Goal: Information Seeking & Learning: Understand process/instructions

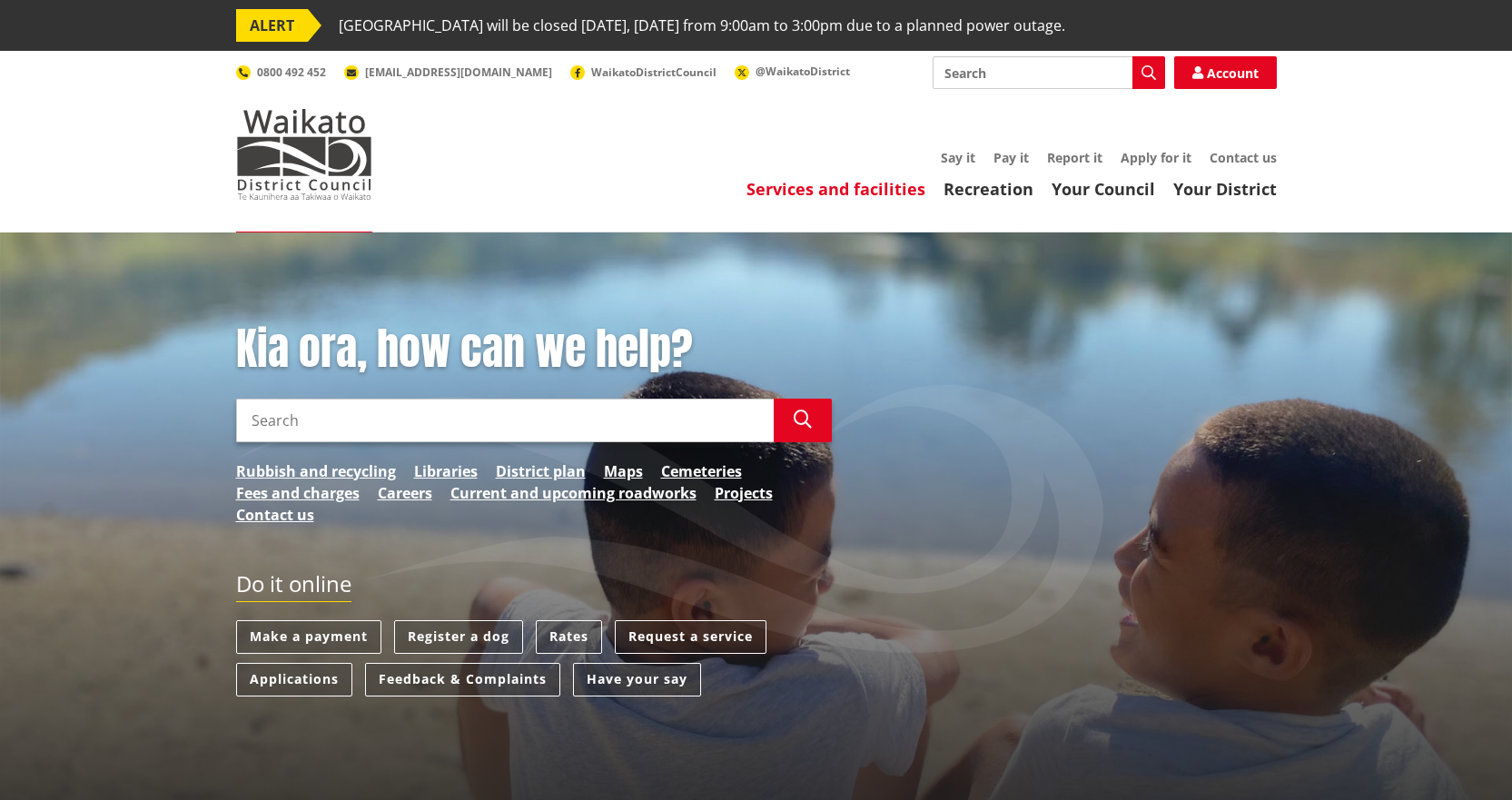
click at [832, 195] on link "Services and facilities" at bounding box center [835, 189] width 179 height 22
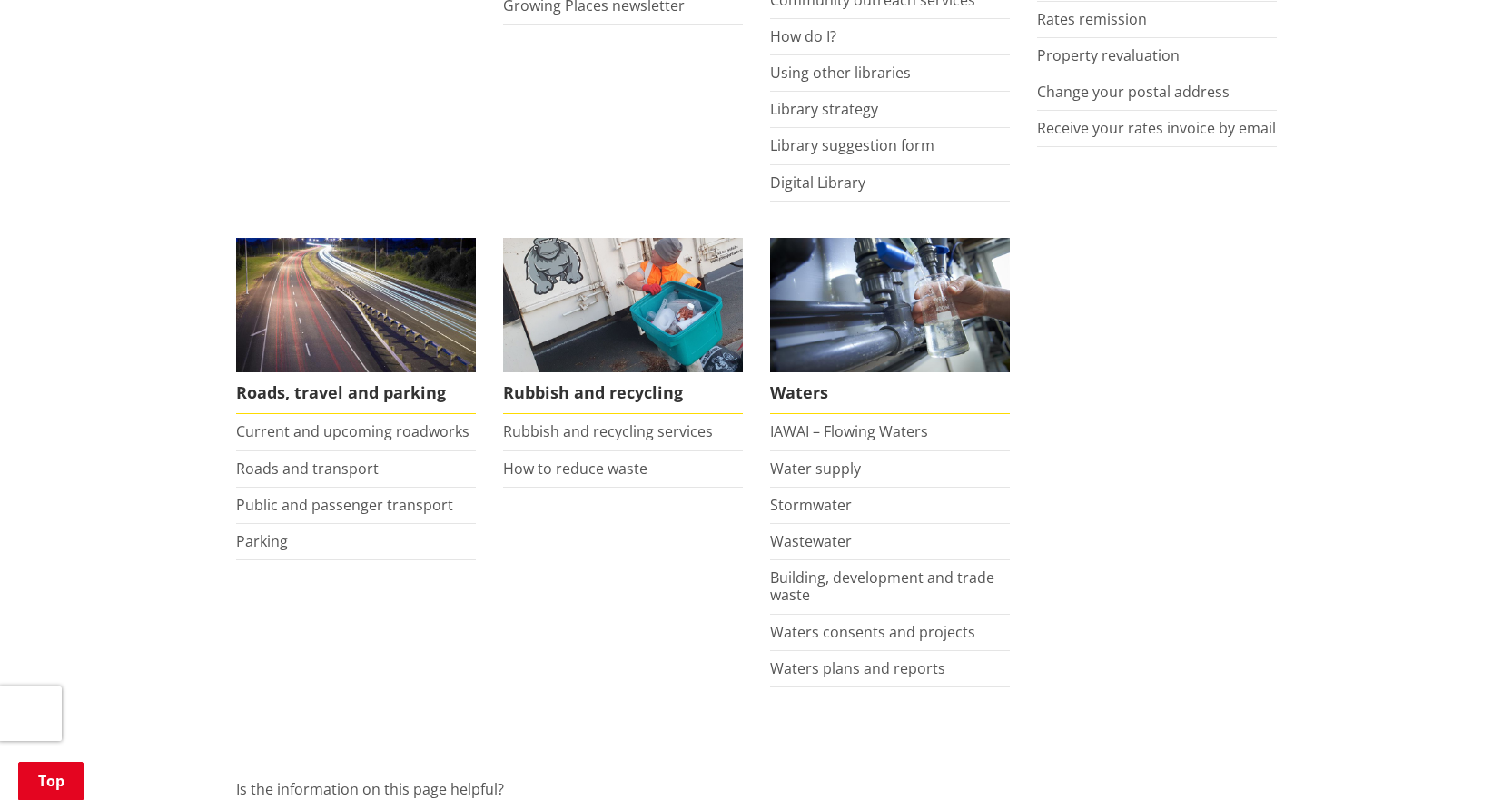
scroll to position [1180, 0]
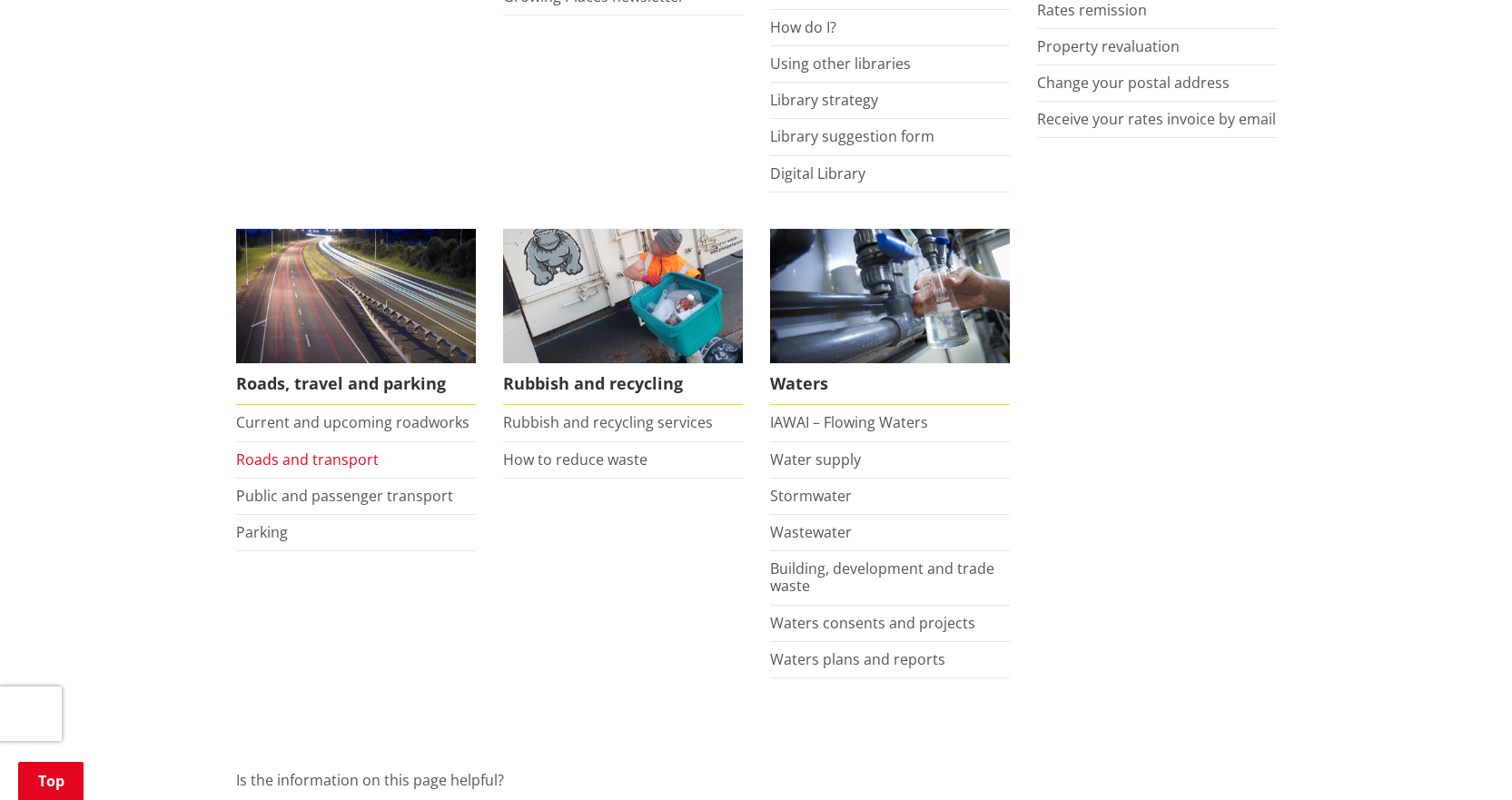
click at [362, 454] on link "Roads and transport" at bounding box center [308, 460] width 143 height 20
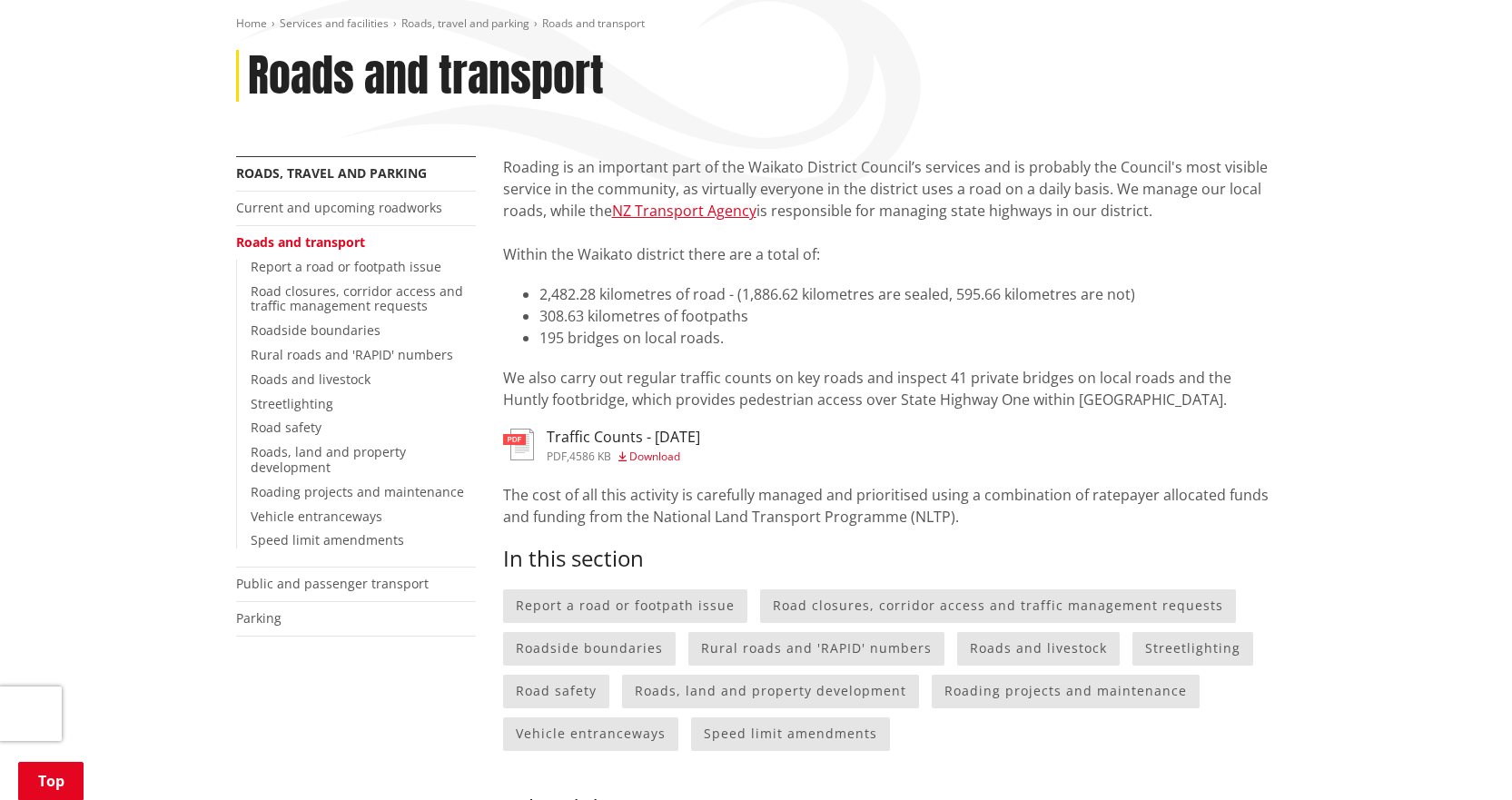
scroll to position [363, 0]
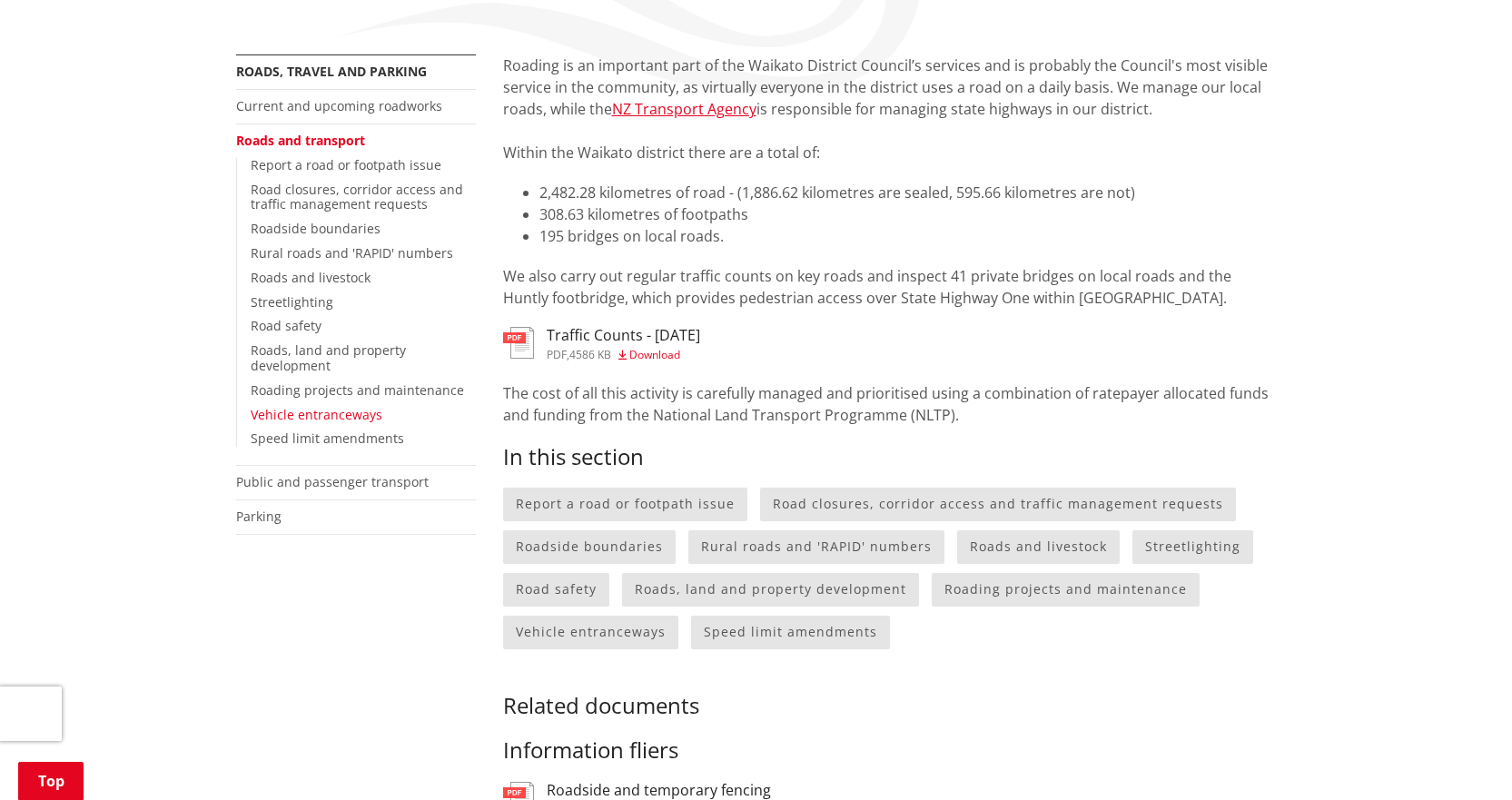
click at [334, 414] on link "Vehicle entranceways" at bounding box center [316, 414] width 132 height 18
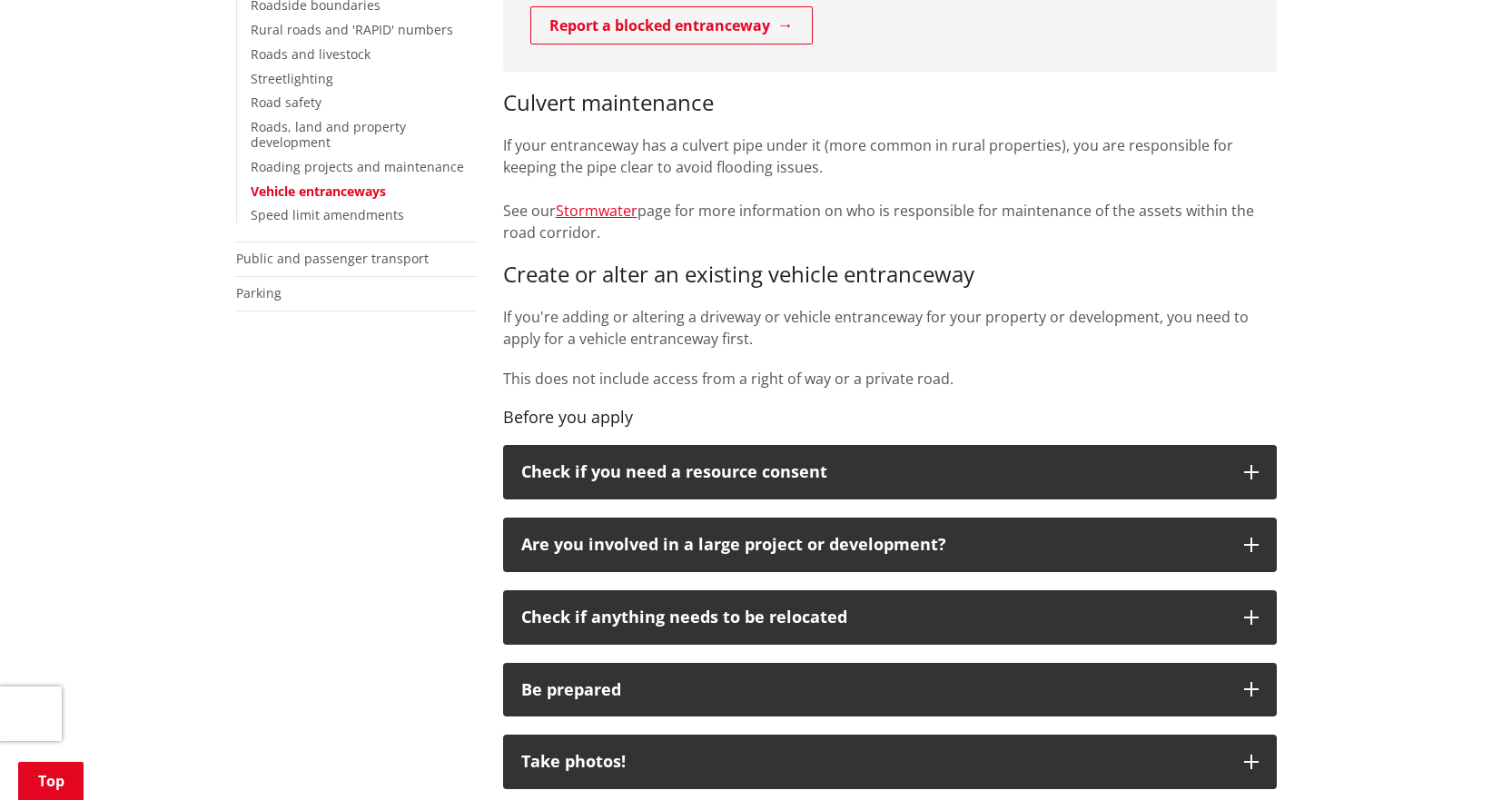
scroll to position [636, 0]
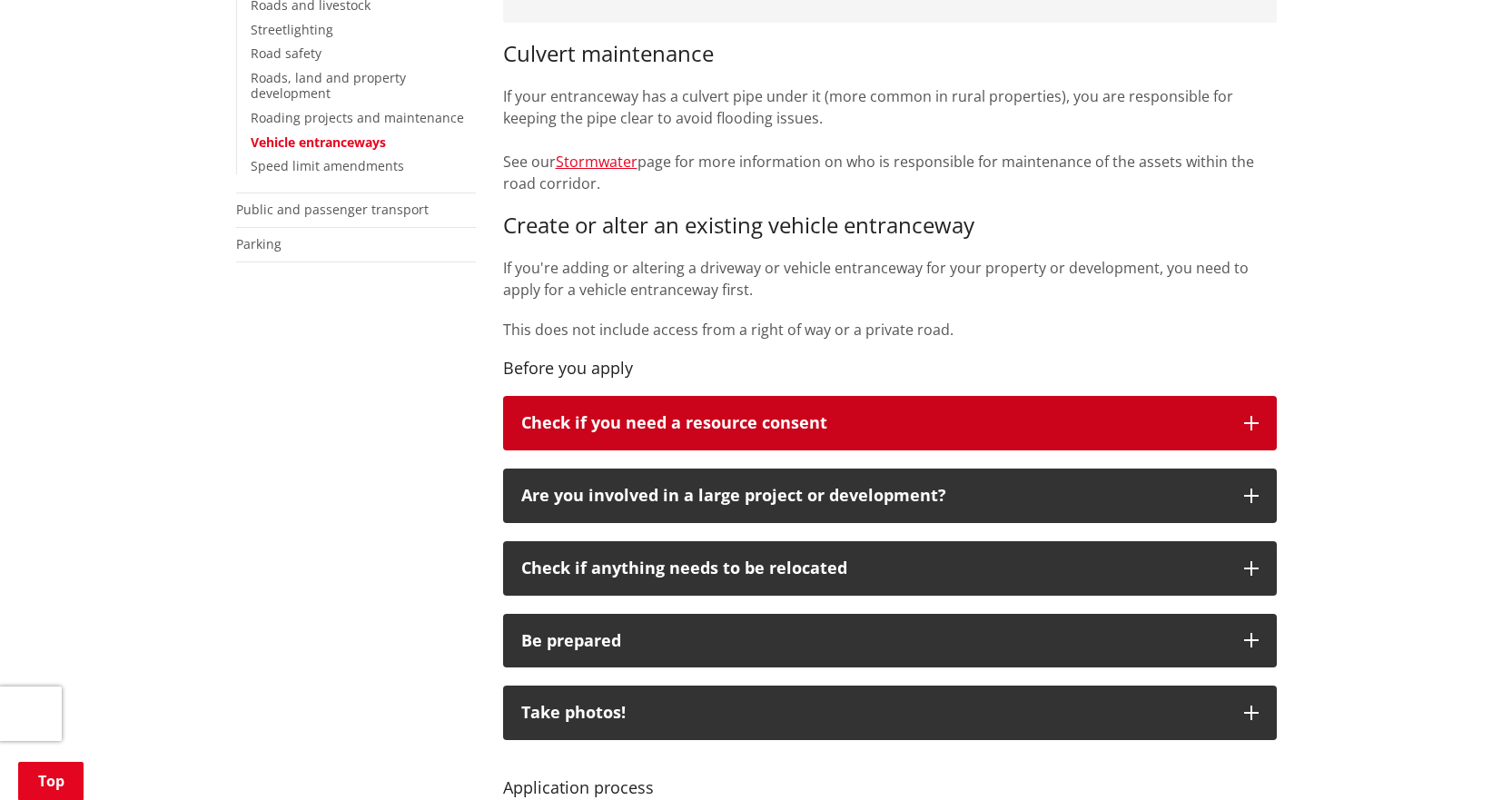
click at [1262, 415] on button "Check if you need a resource consent" at bounding box center [890, 423] width 774 height 55
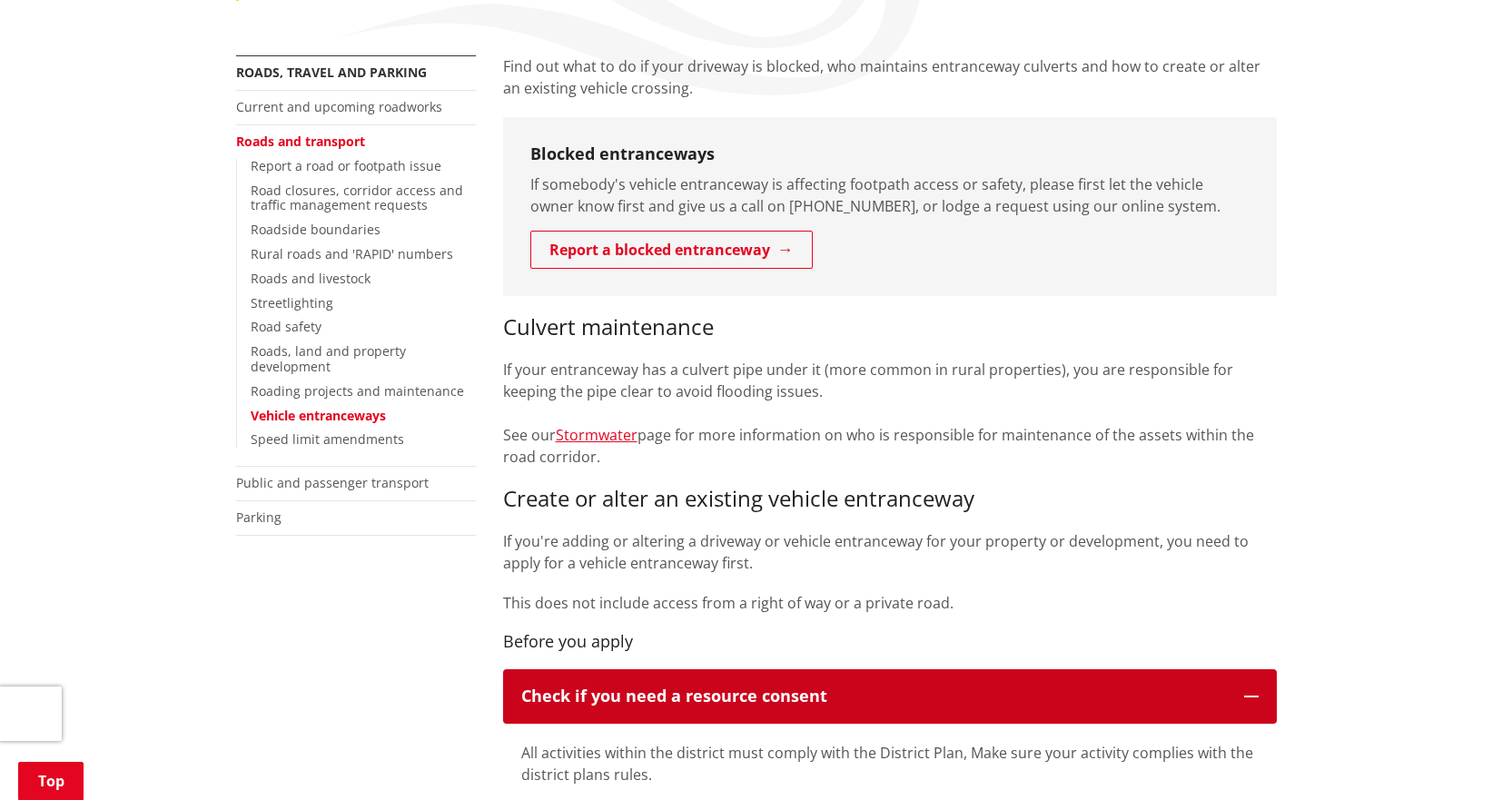
scroll to position [363, 0]
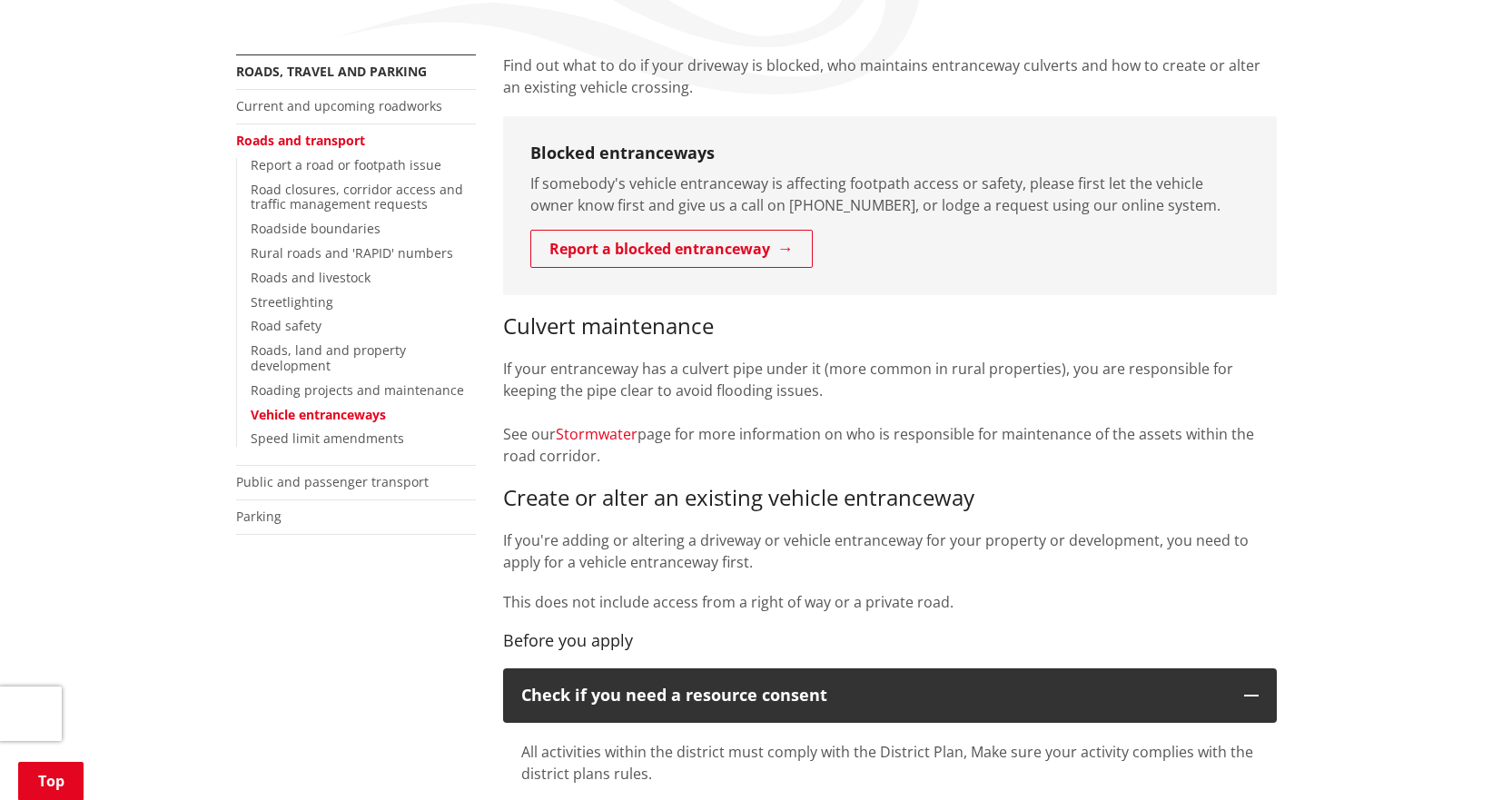
click at [624, 438] on link "Stormwater" at bounding box center [596, 434] width 82 height 20
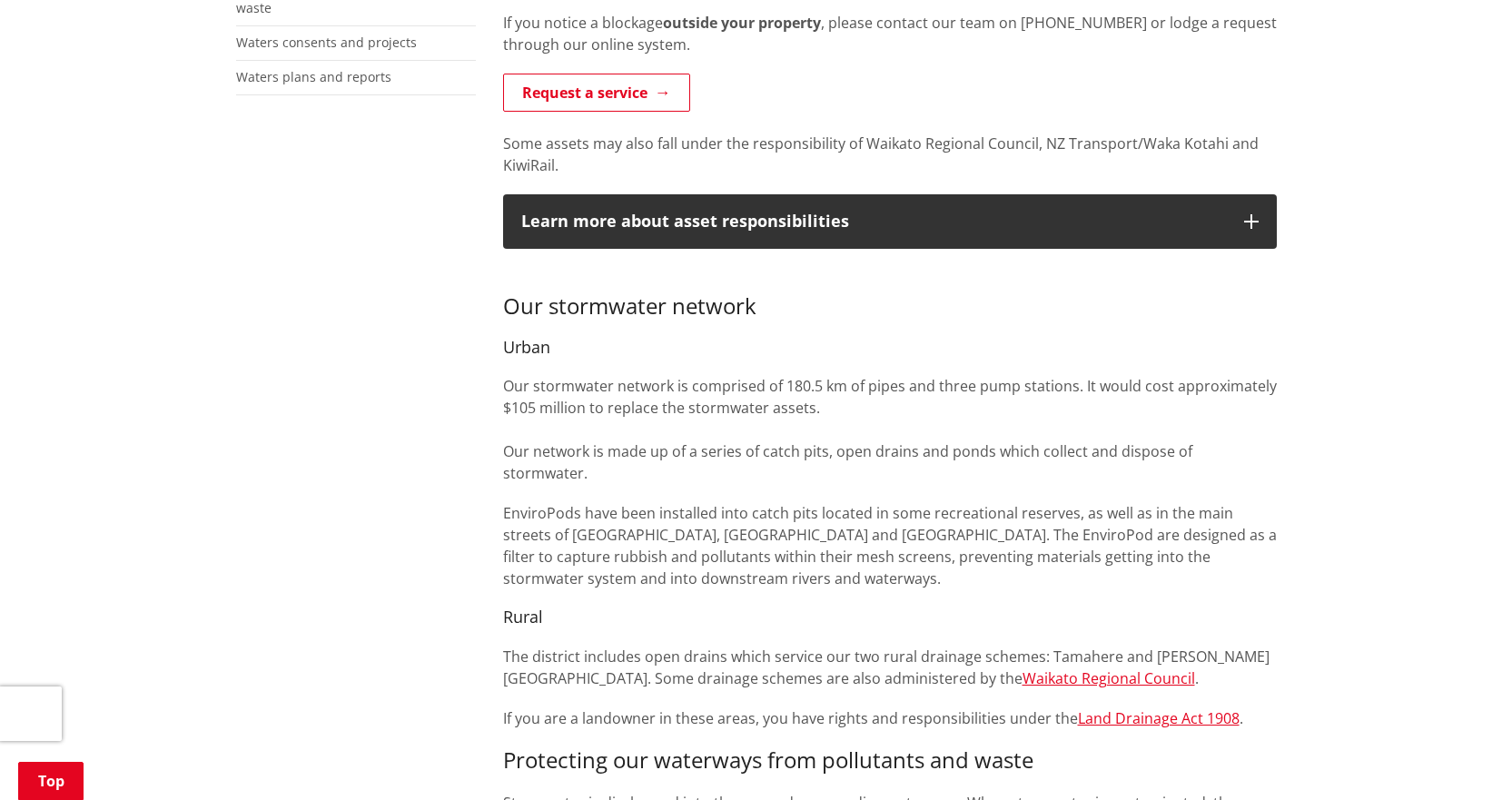
scroll to position [727, 0]
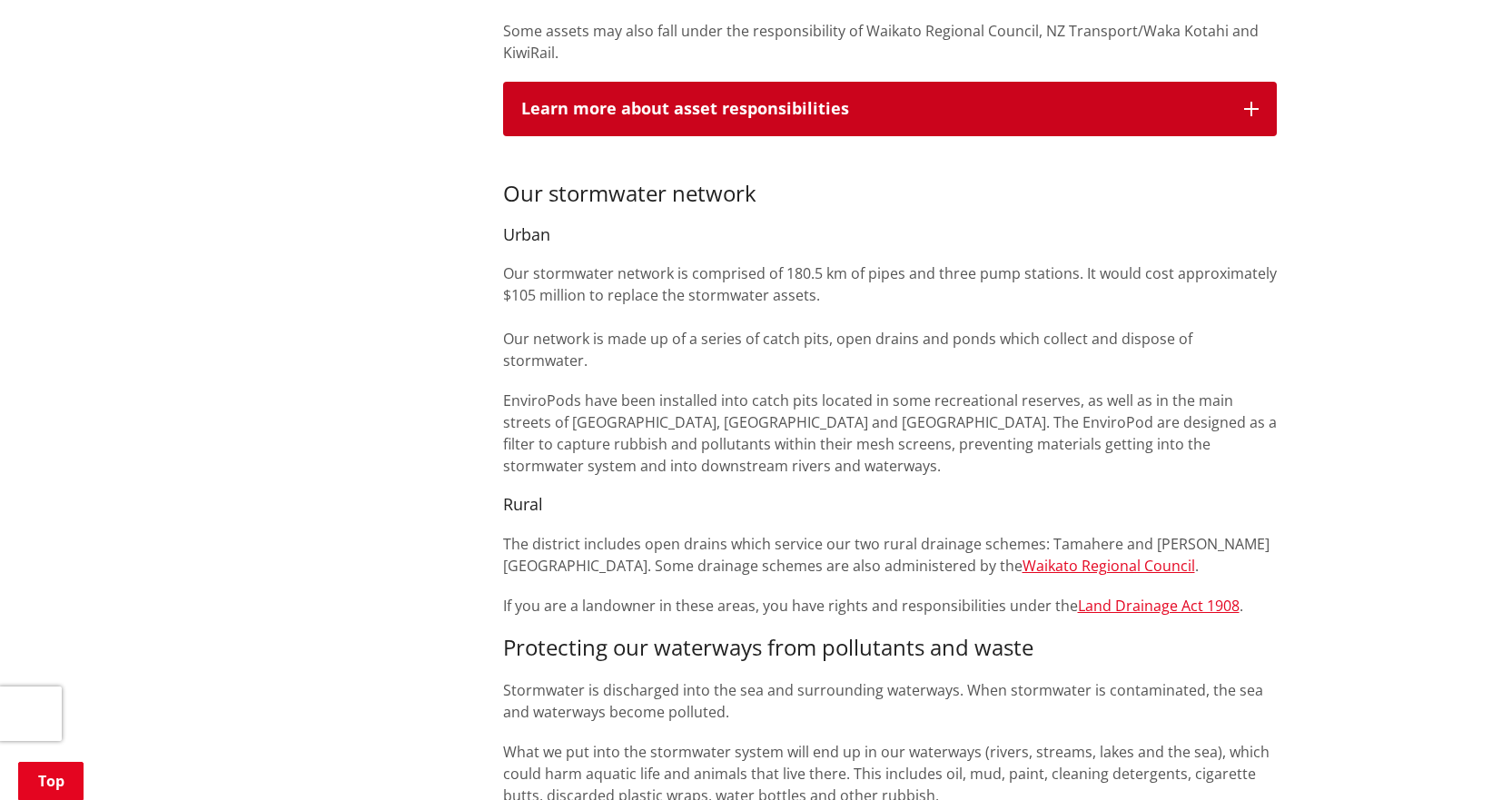
click at [1242, 112] on button "Learn more about asset responsibilities" at bounding box center [890, 108] width 774 height 55
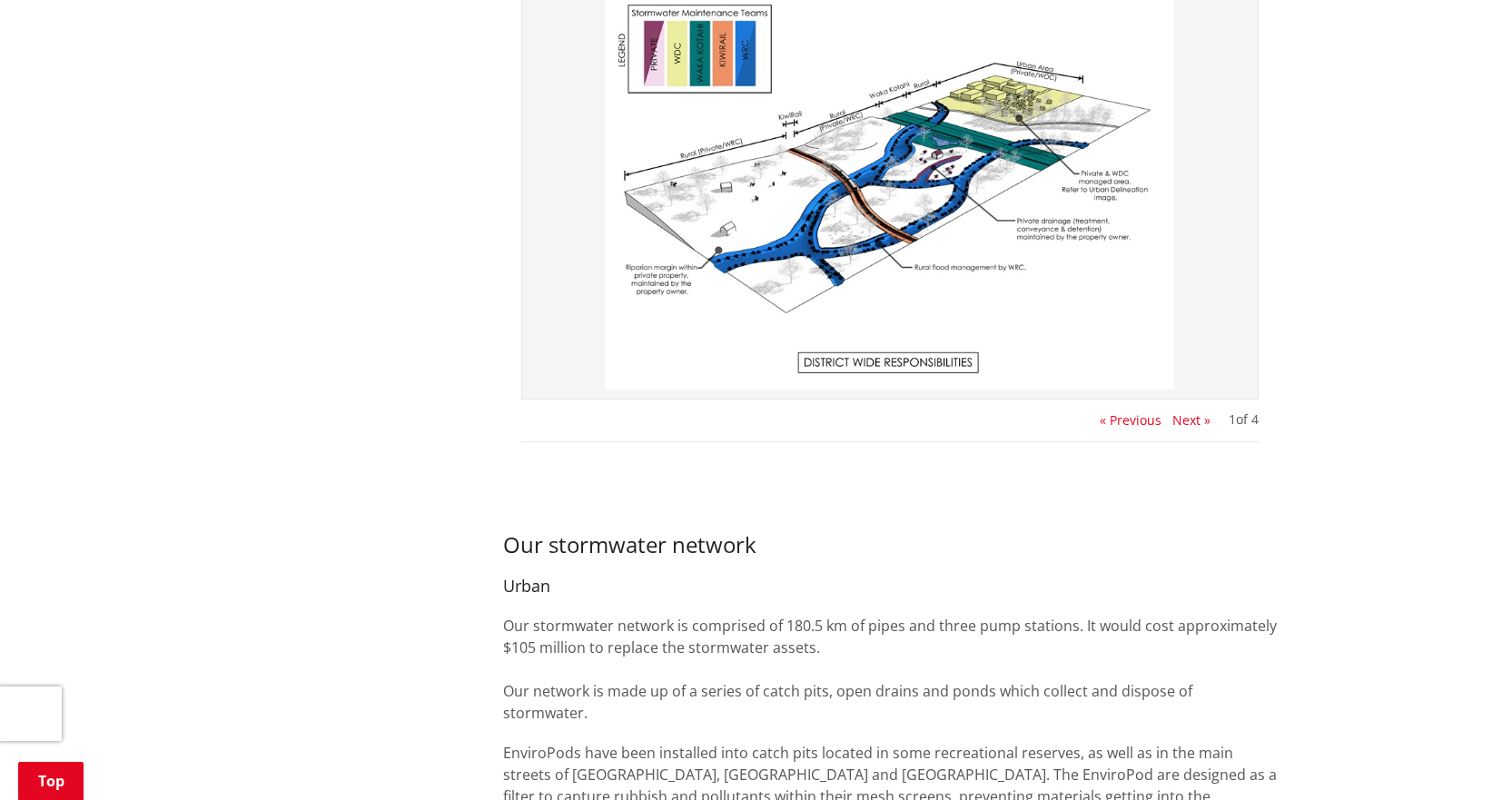
scroll to position [908, 0]
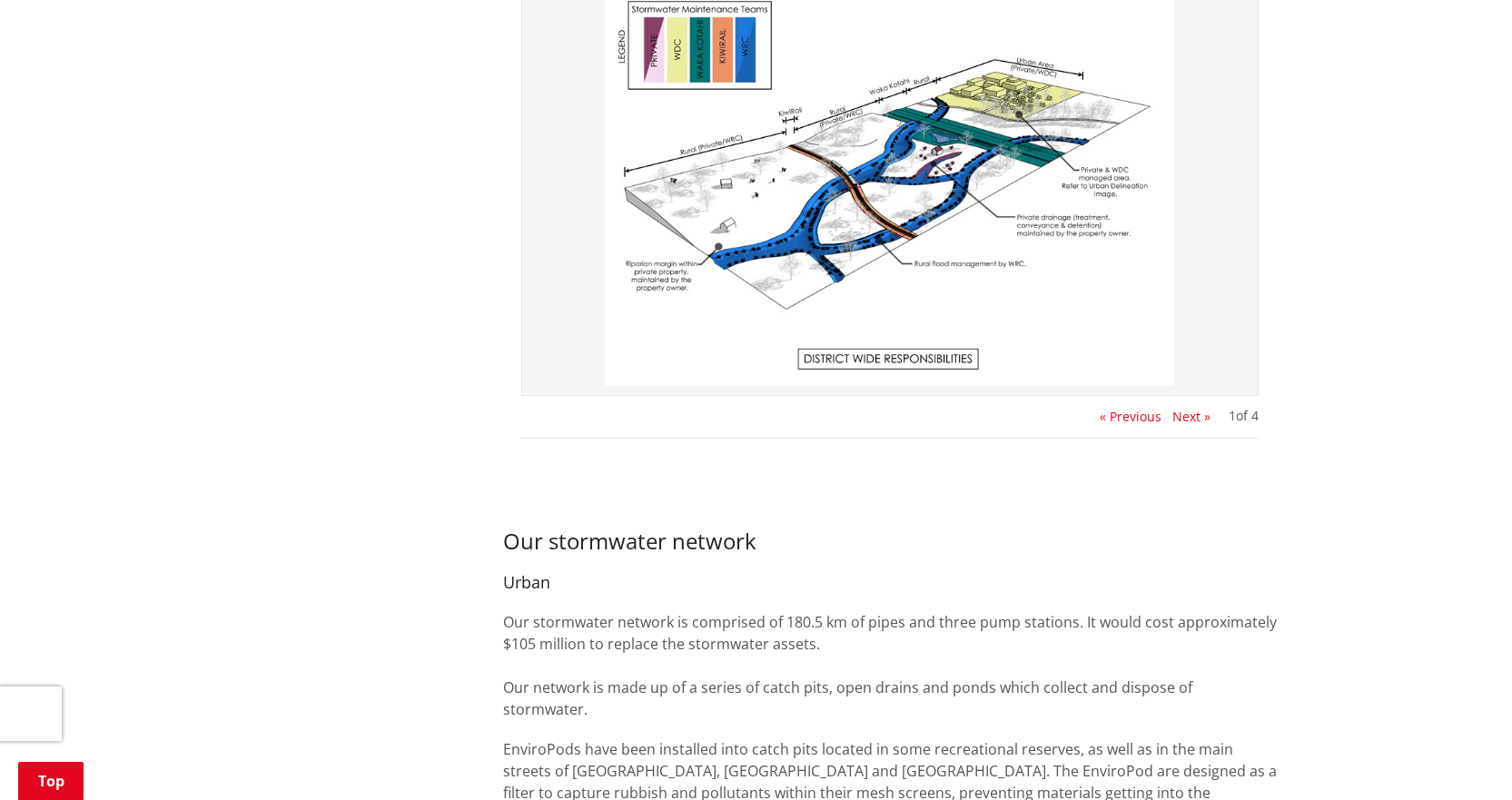
click at [1192, 417] on button "Next »" at bounding box center [1191, 417] width 38 height 15
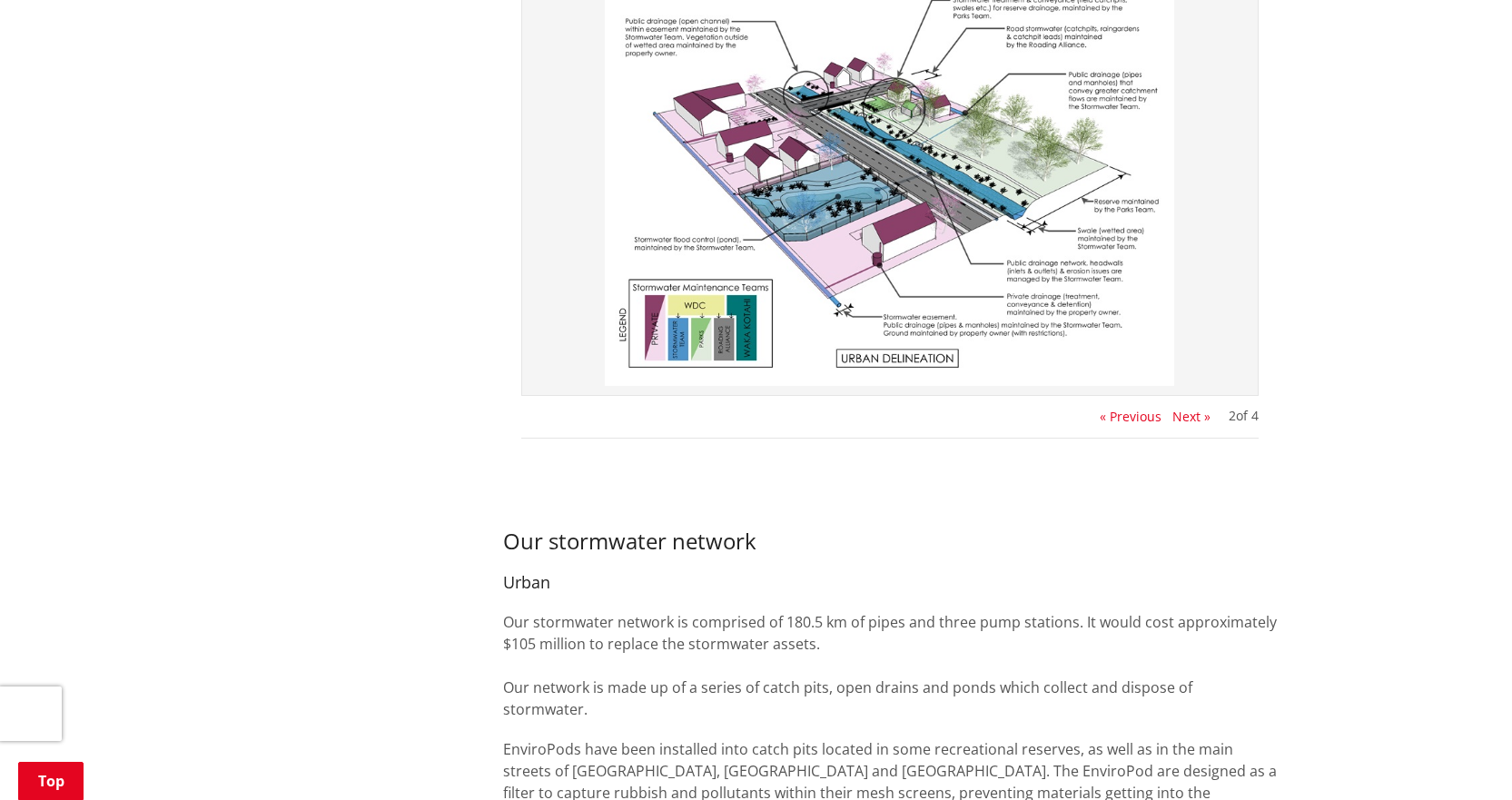
click at [1188, 414] on button "Next »" at bounding box center [1191, 417] width 38 height 15
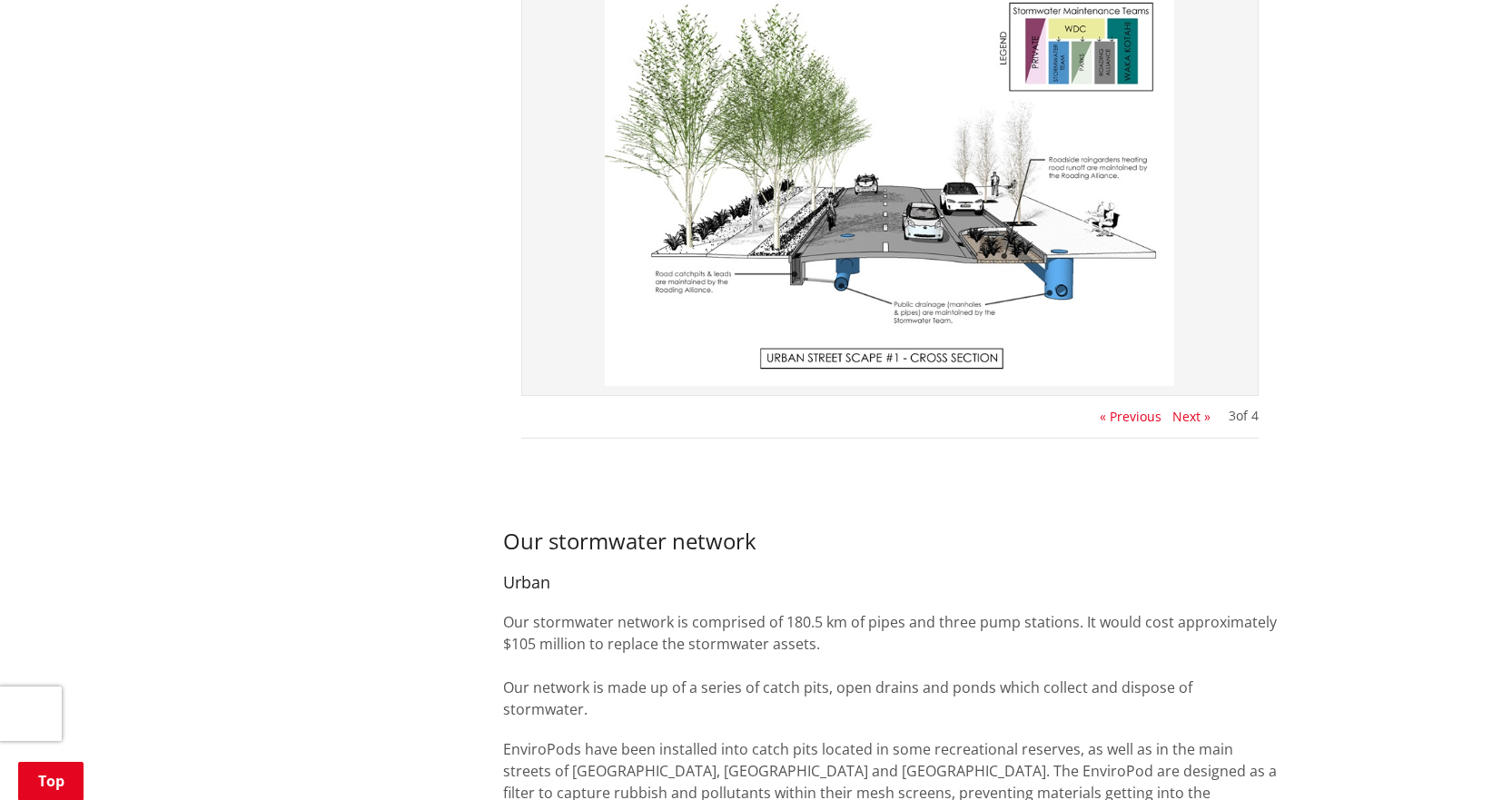
click at [1188, 414] on button "Next »" at bounding box center [1191, 417] width 38 height 15
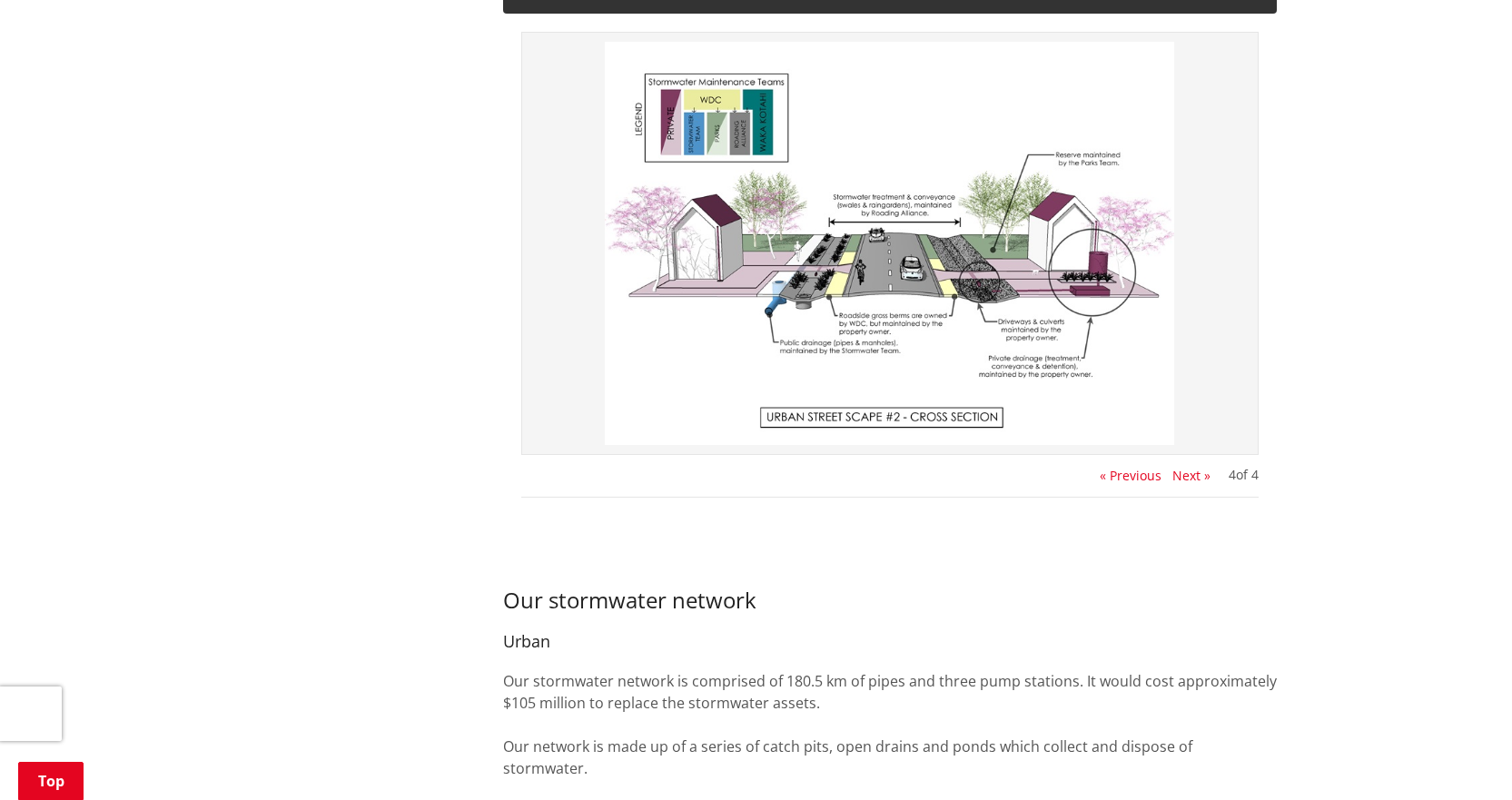
scroll to position [818, 0]
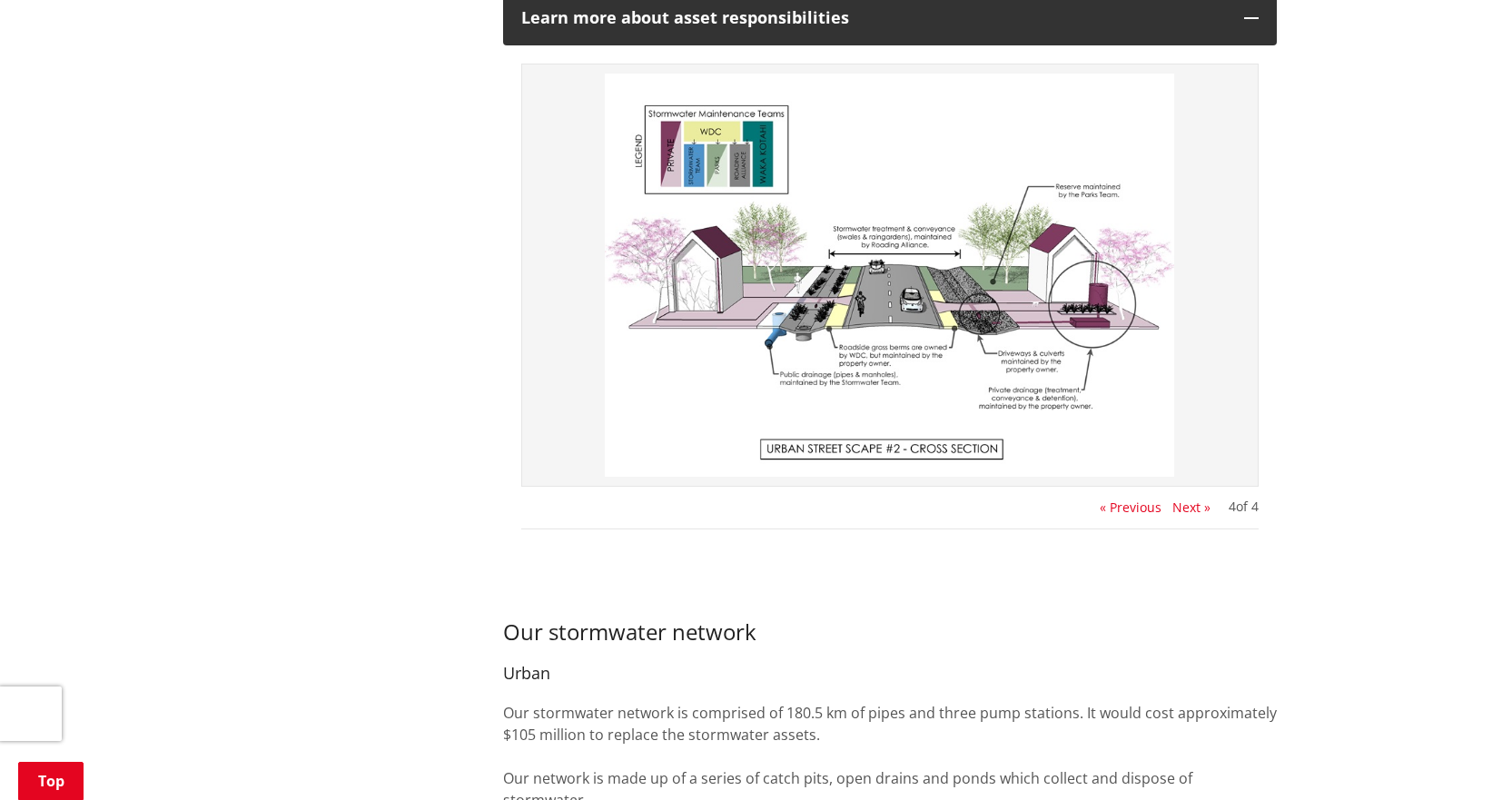
click at [970, 235] on img at bounding box center [890, 274] width 718 height 403
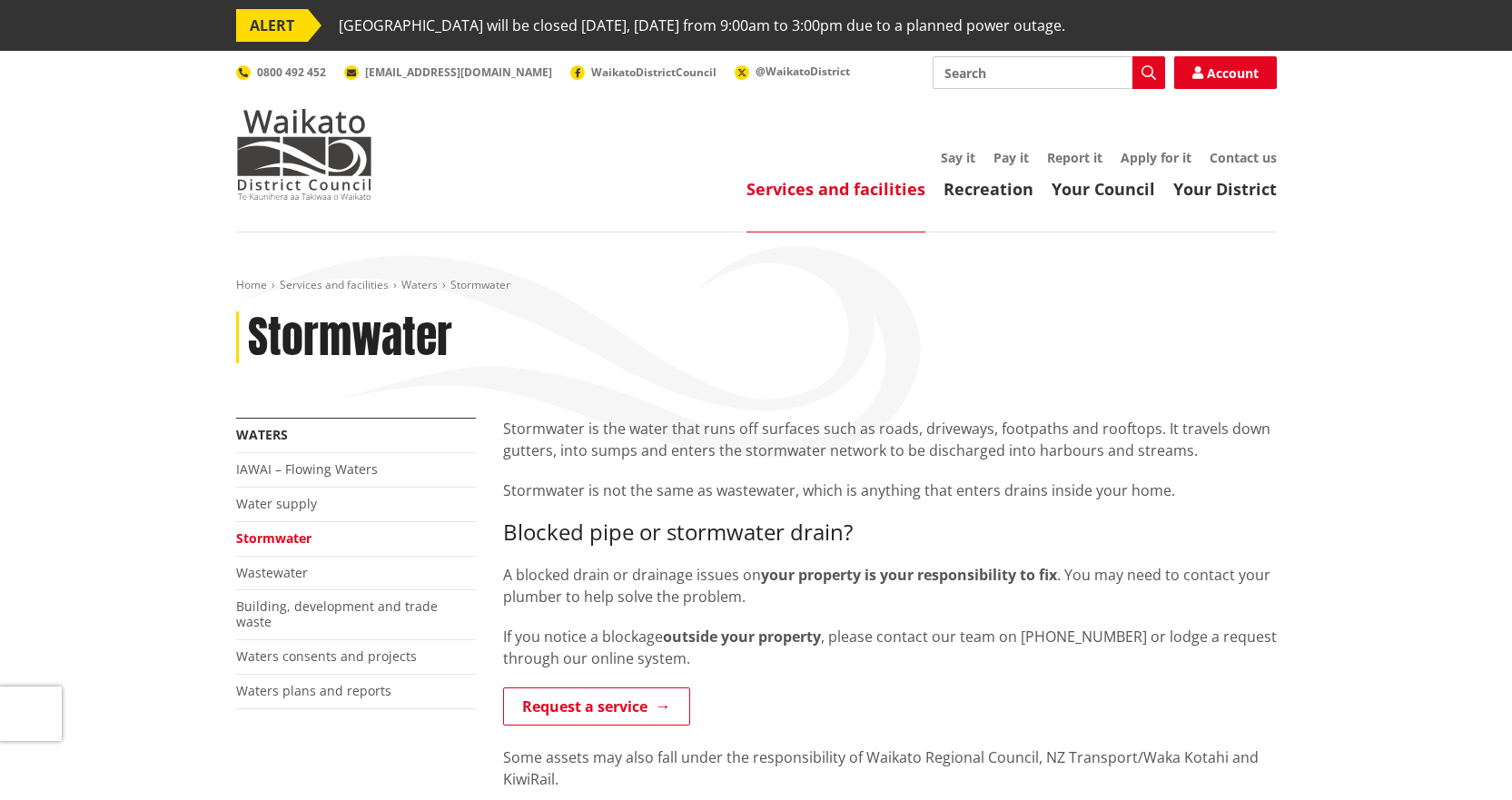
scroll to position [818, 0]
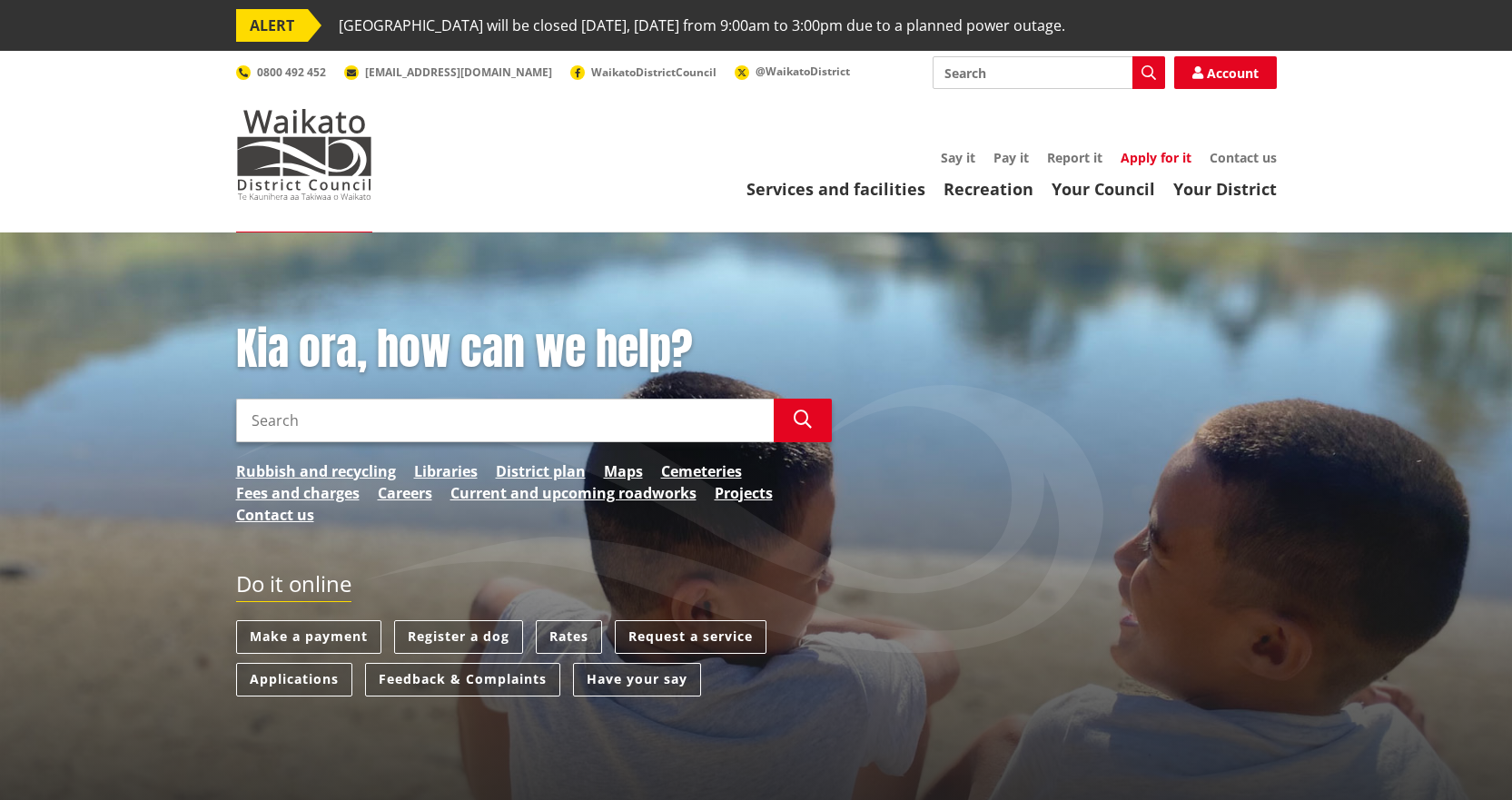
click at [1161, 160] on link "Apply for it" at bounding box center [1156, 158] width 70 height 18
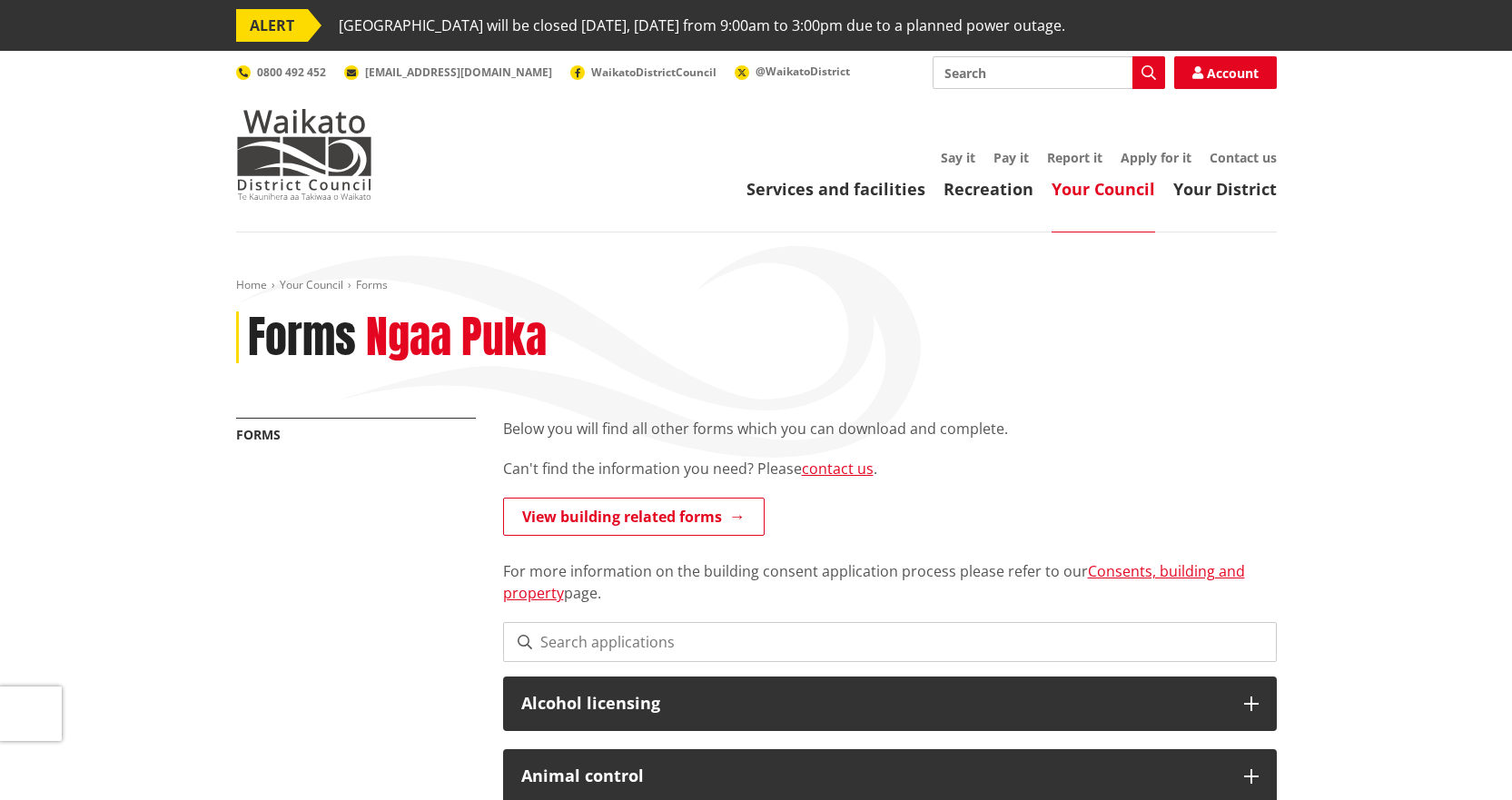
click at [971, 87] on input "Search" at bounding box center [1048, 72] width 233 height 32
click at [996, 109] on div "Vehicle entranceways" at bounding box center [1048, 106] width 231 height 32
type input "Vehicle entranceways"
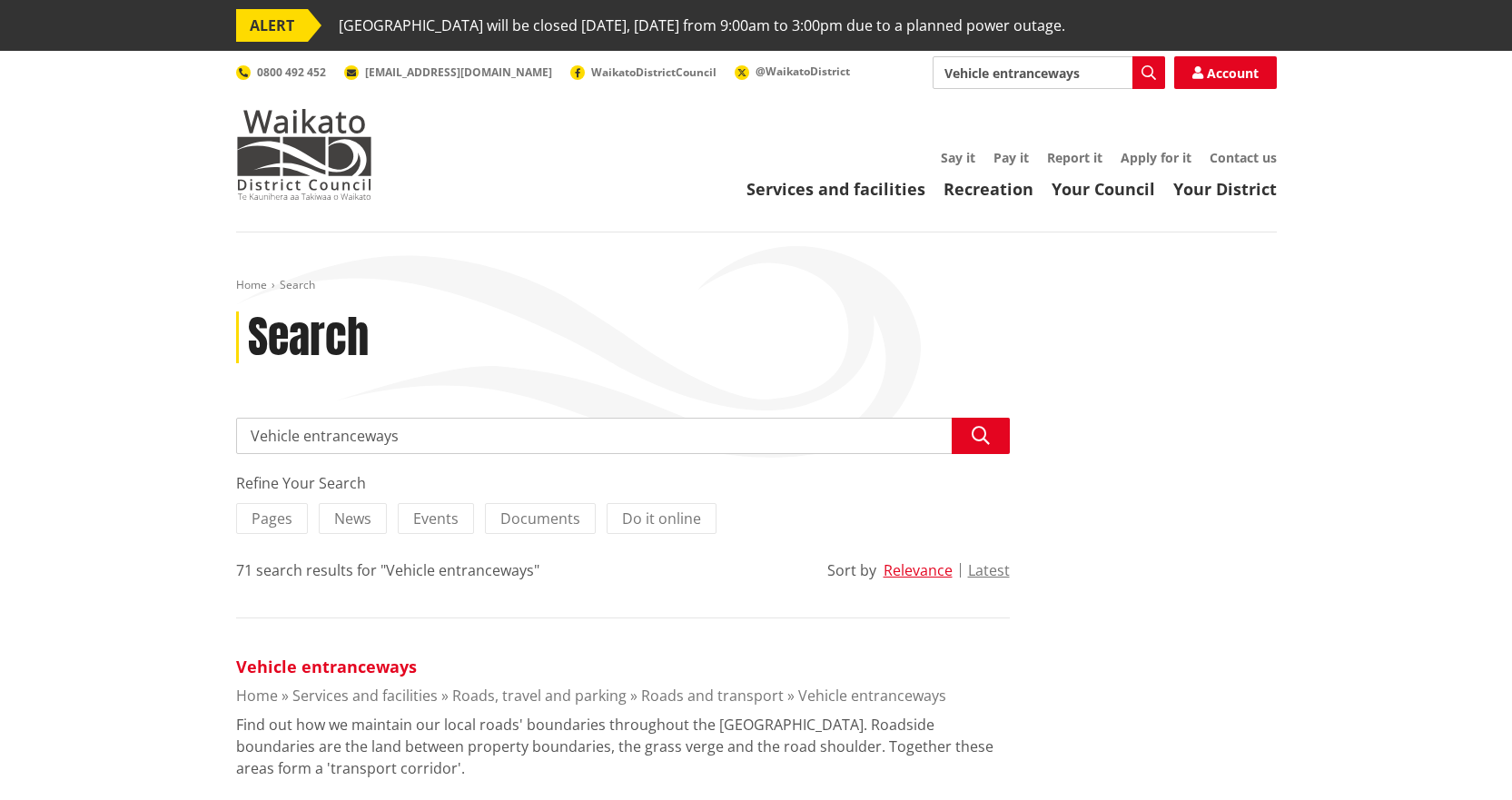
click at [381, 665] on link "Vehicle entranceways" at bounding box center [326, 667] width 181 height 22
